Goal: Task Accomplishment & Management: Use online tool/utility

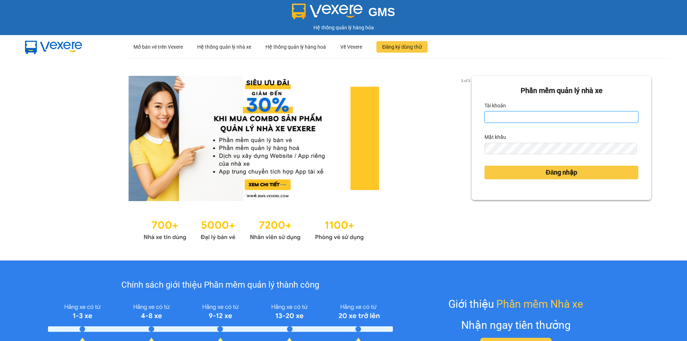
drag, startPoint x: 506, startPoint y: 119, endPoint x: 514, endPoint y: 120, distance: 8.4
click at [506, 119] on input "Tài khoản" at bounding box center [561, 116] width 154 height 11
type input "huonggiang.tankimchi"
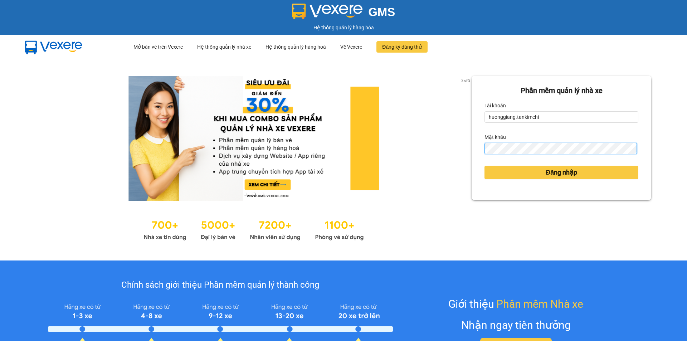
click at [484, 166] on button "Đăng nhập" at bounding box center [561, 173] width 154 height 14
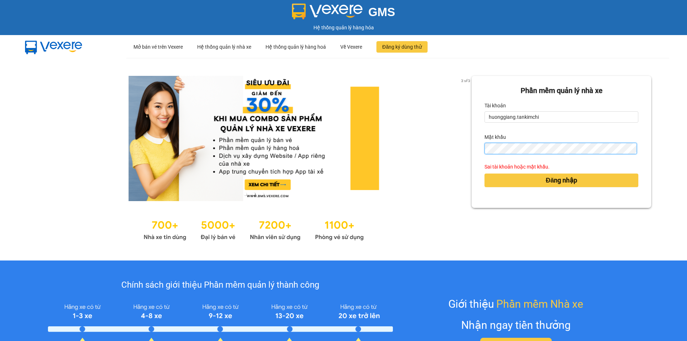
click at [484, 174] on button "Đăng nhập" at bounding box center [561, 181] width 154 height 14
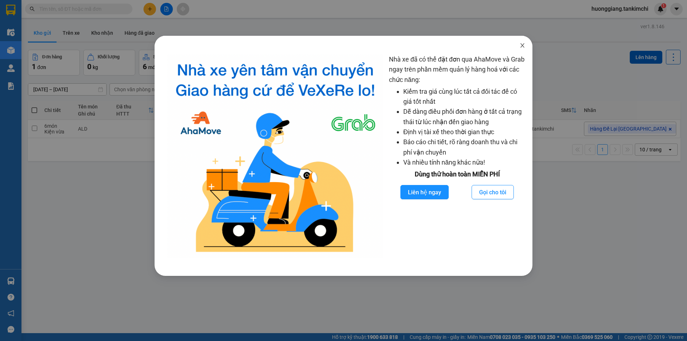
click at [521, 46] on icon "close" at bounding box center [523, 46] width 6 height 6
